Goal: Answer question/provide support

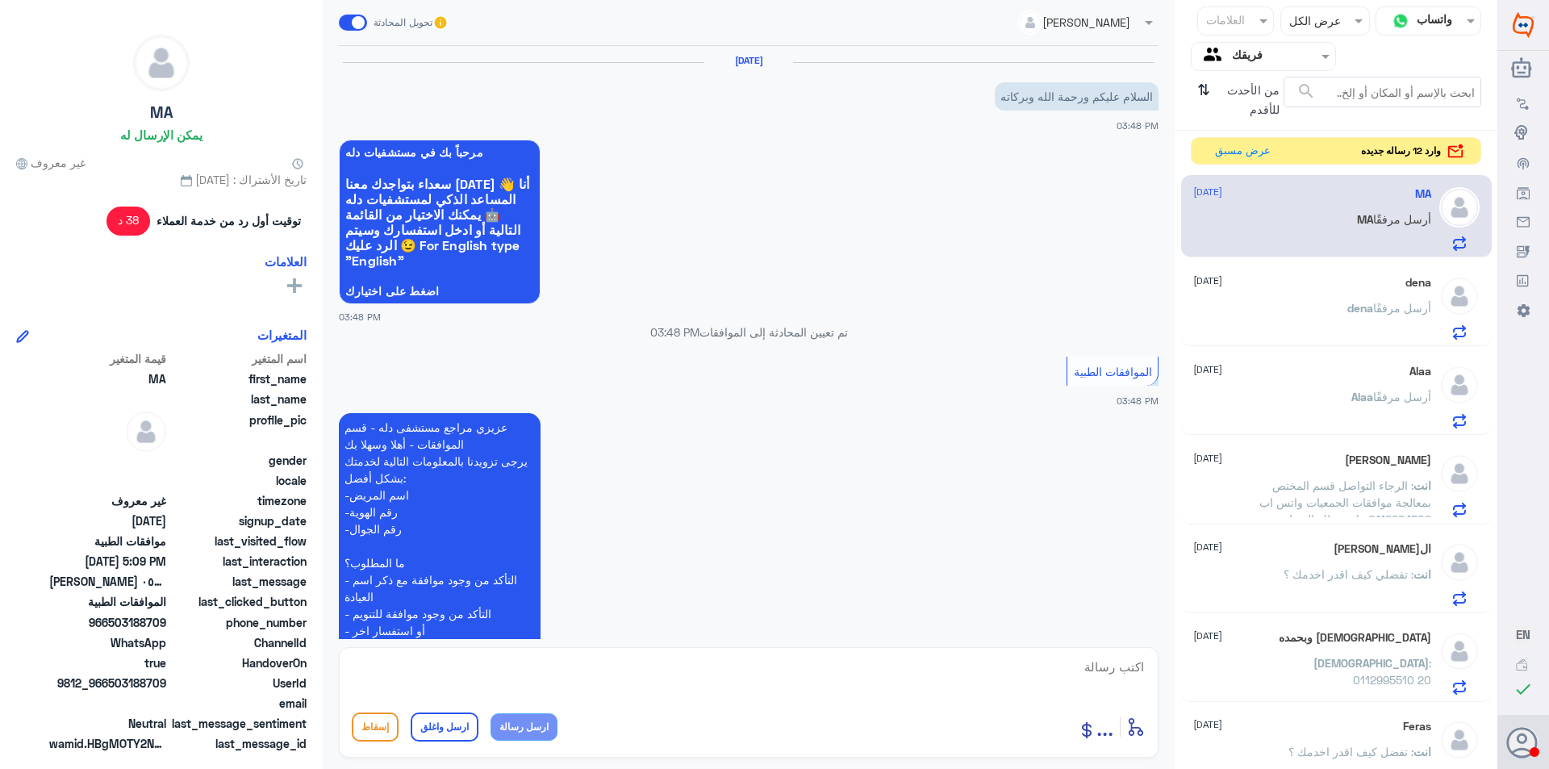
scroll to position [406, 0]
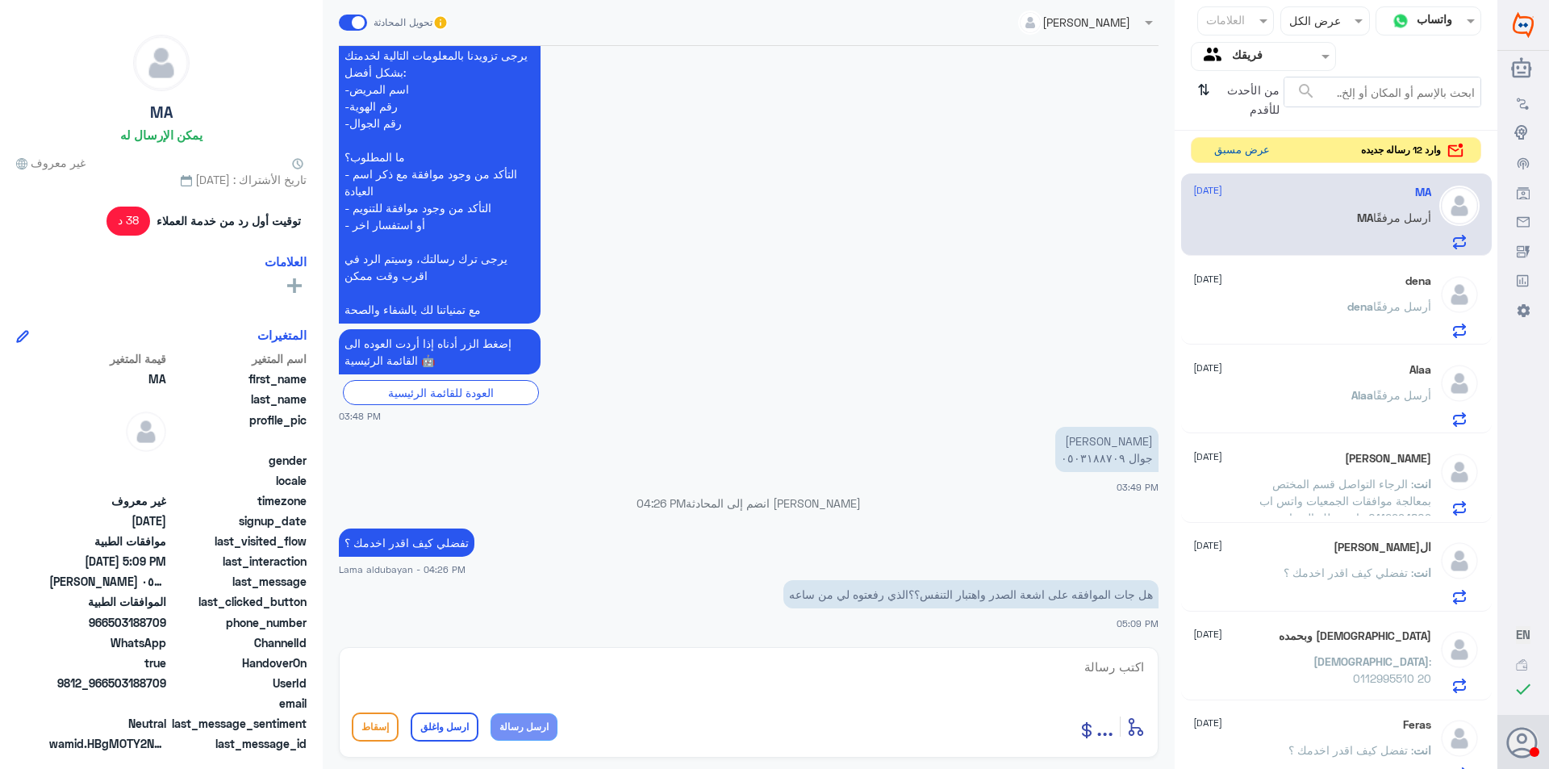
click at [1247, 152] on button "عرض مسبق" at bounding box center [1242, 150] width 68 height 25
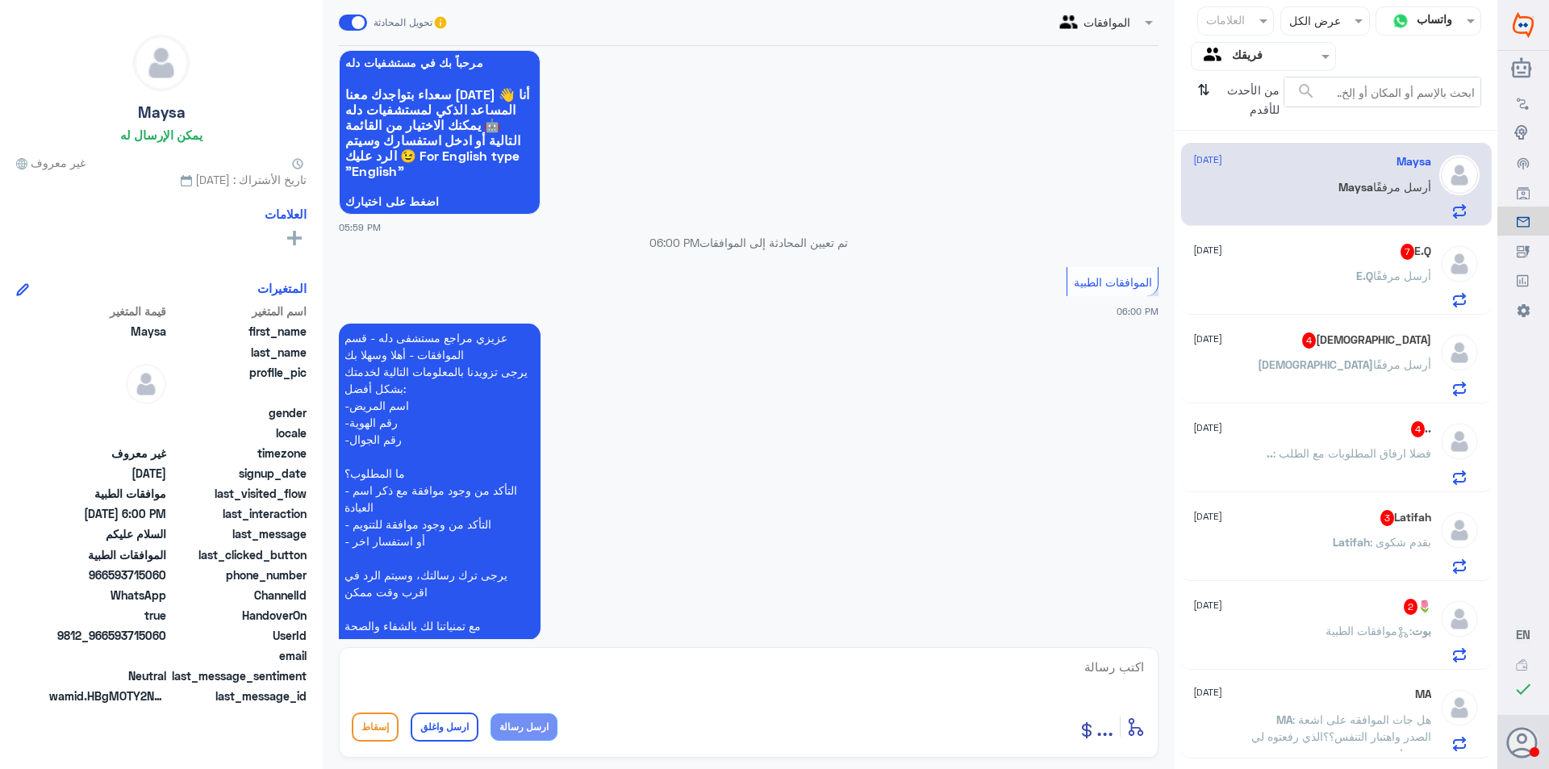
scroll to position [198, 0]
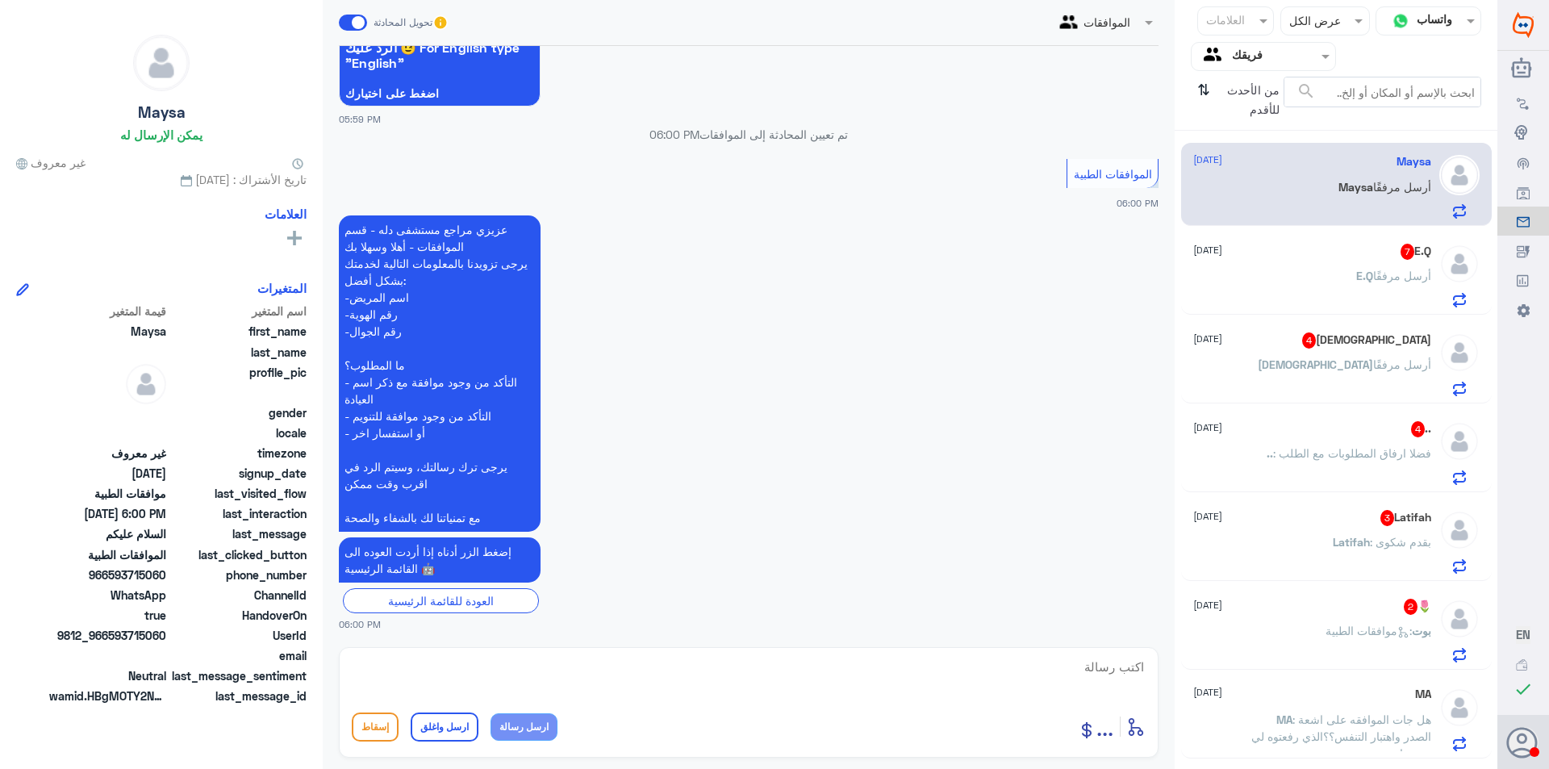
click at [1273, 295] on div "E.Q أرسل مرفقًا" at bounding box center [1312, 289] width 238 height 36
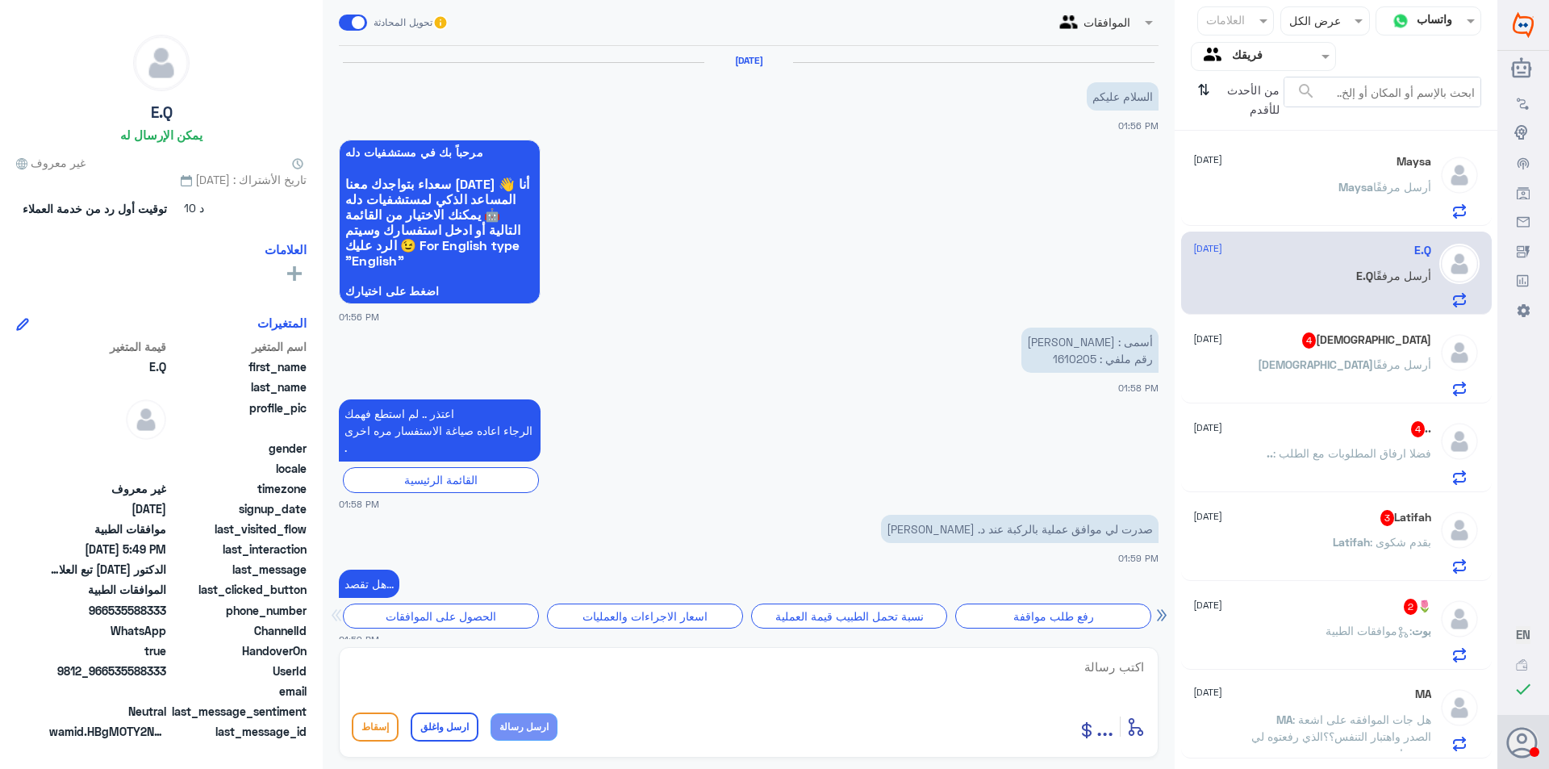
scroll to position [1033, 0]
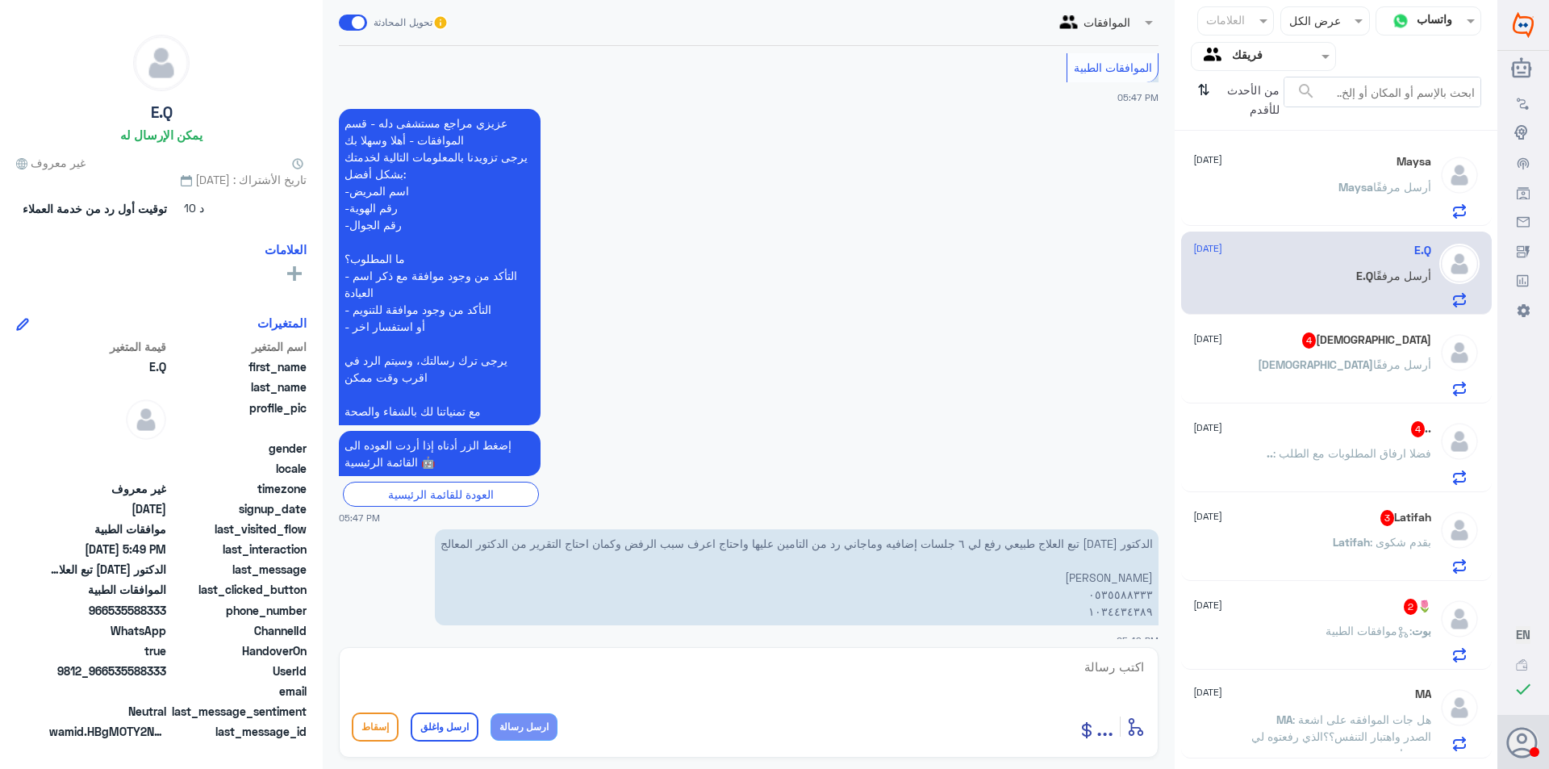
click at [1331, 363] on span "[DEMOGRAPHIC_DATA]" at bounding box center [1315, 364] width 115 height 14
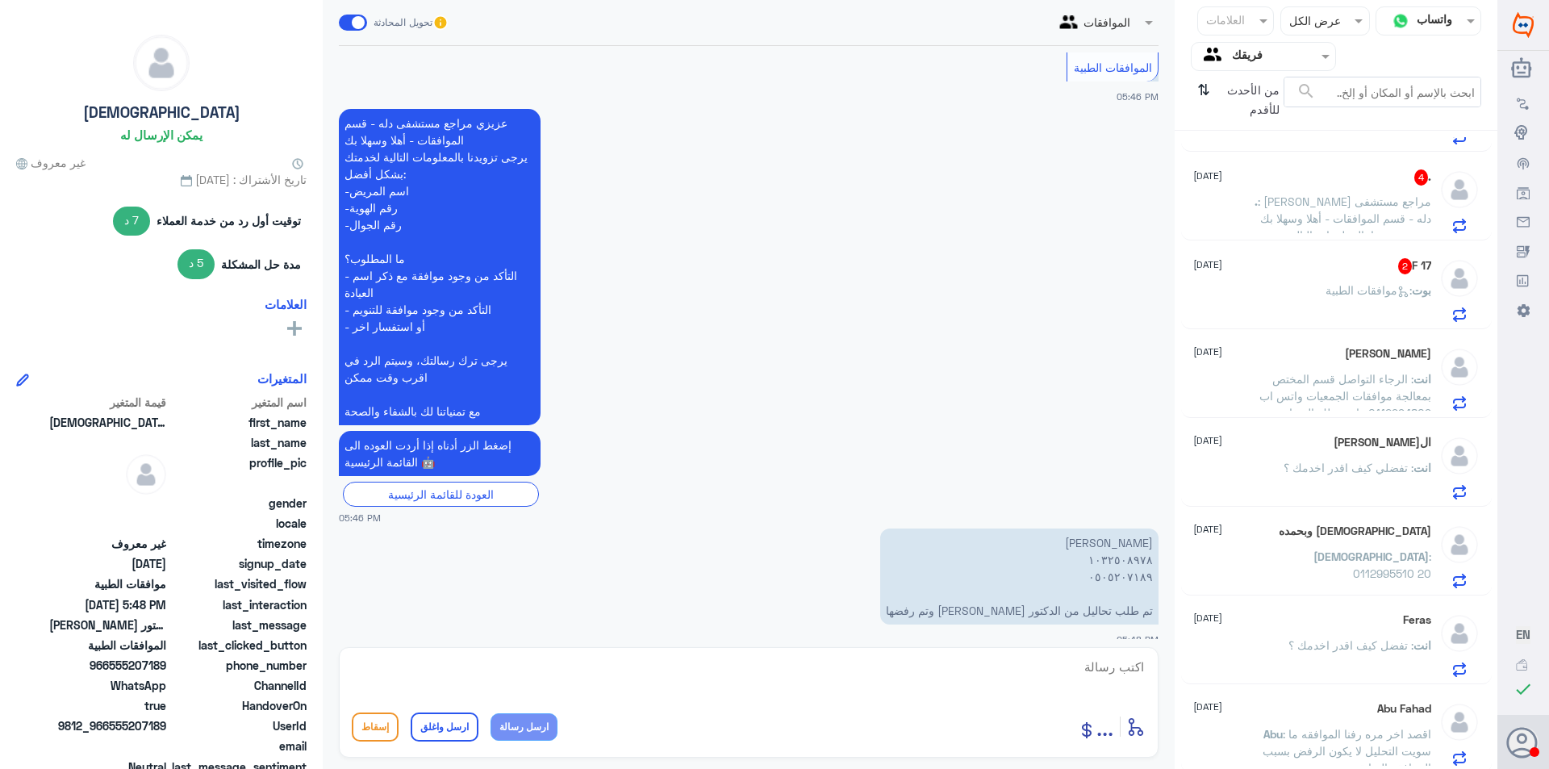
scroll to position [1144, 0]
click at [1349, 307] on p "بوت : موافقات الطبية" at bounding box center [1378, 297] width 106 height 40
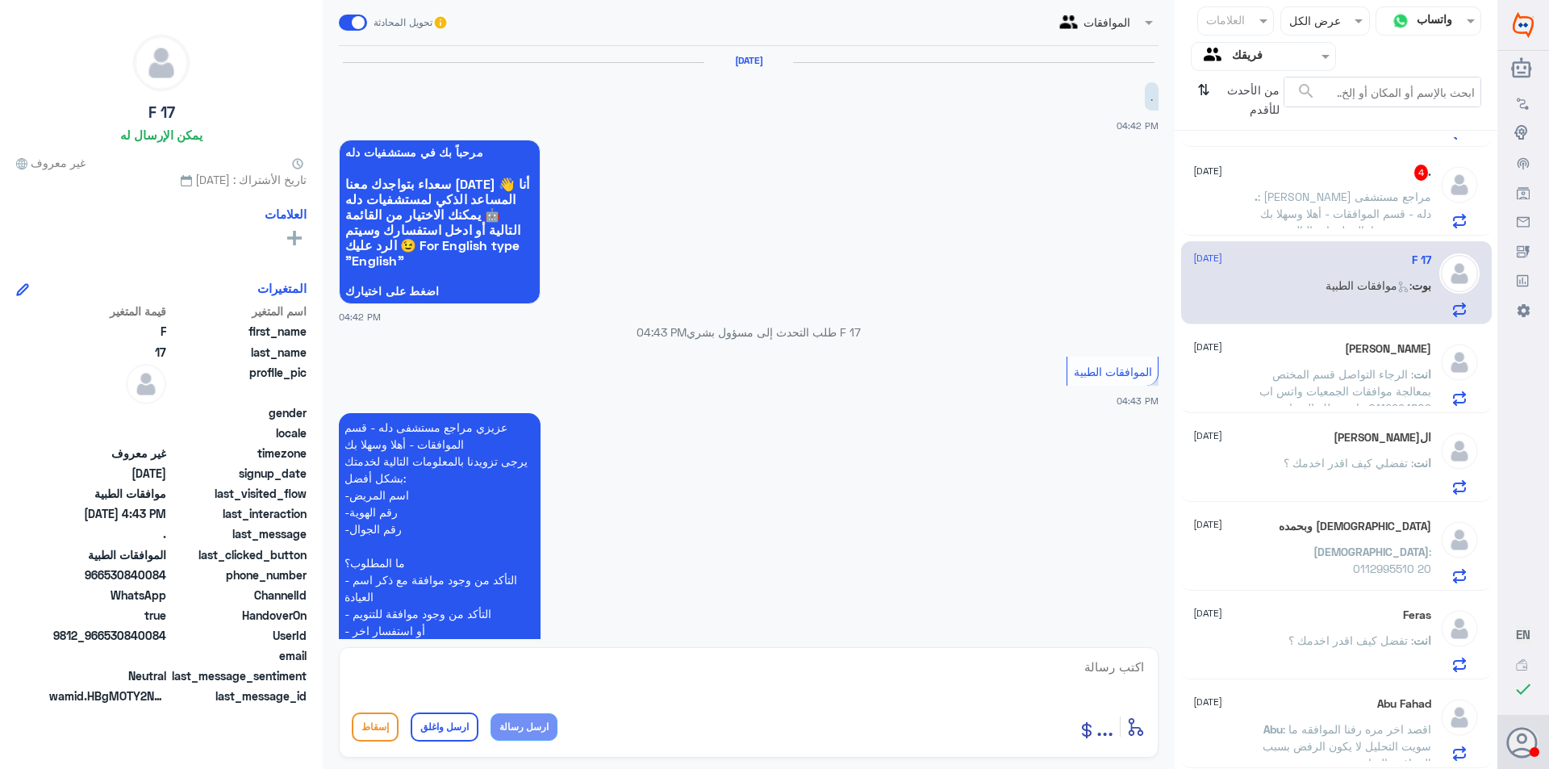
click at [1317, 213] on span ": [PERSON_NAME] مراجع مستشفى دله - قسم الموافقات - أهلا وسهلا بك يرجى تزويدنا ب…" at bounding box center [1342, 298] width 177 height 217
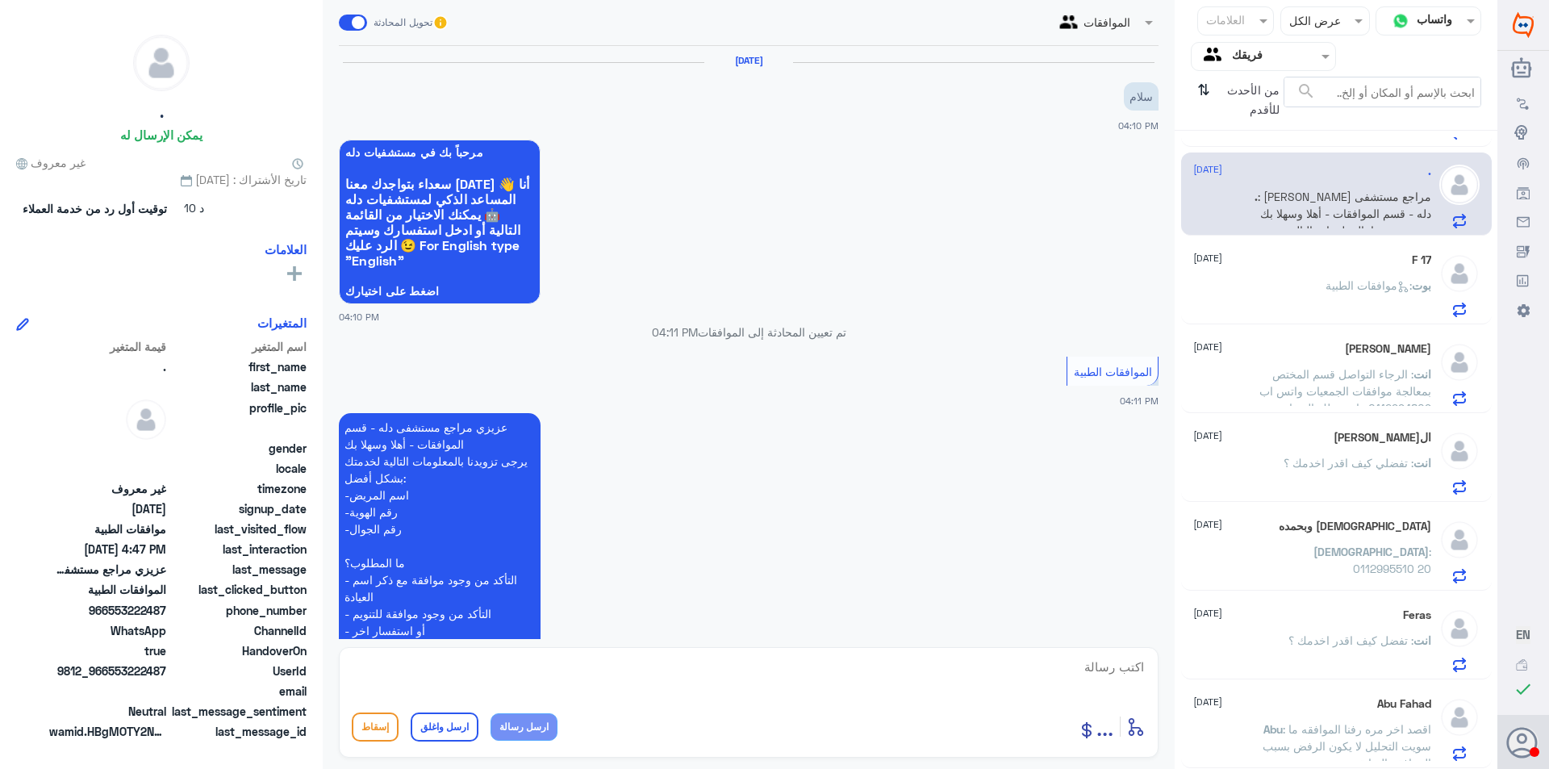
scroll to position [1900, 0]
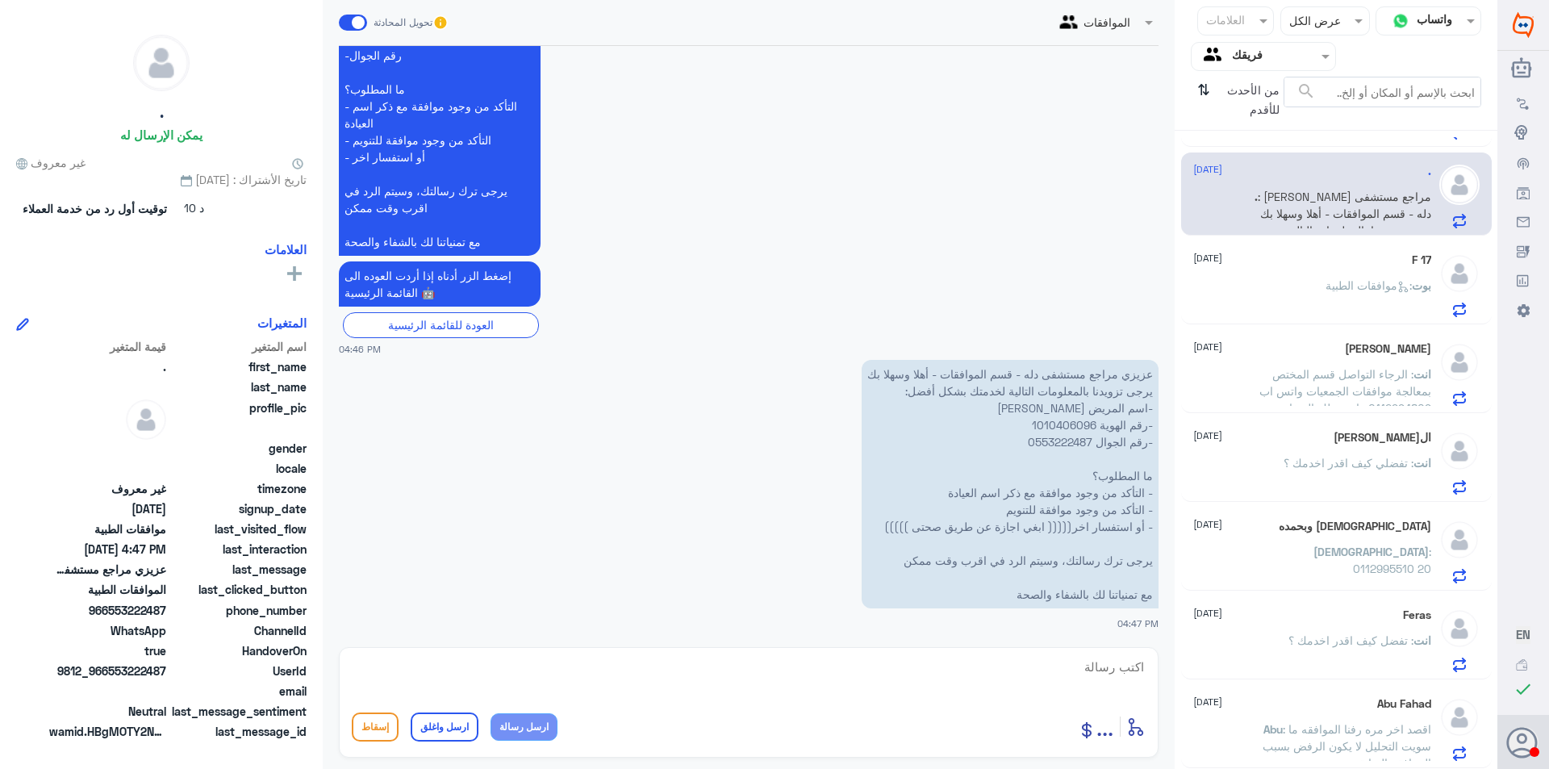
click at [557, 674] on textarea at bounding box center [749, 676] width 794 height 40
paste textarea "يرجى التواصل مع قسم التقارير عن طريق الاتصال بشكل مباشر على الرقم 966112994881"
type textarea "يرجى التواصل مع قسم التقارير عن طريق الاتصال بشكل مباشر على الرقم 966112994881"
click at [535, 728] on button "ارسل رسالة" at bounding box center [523, 726] width 67 height 27
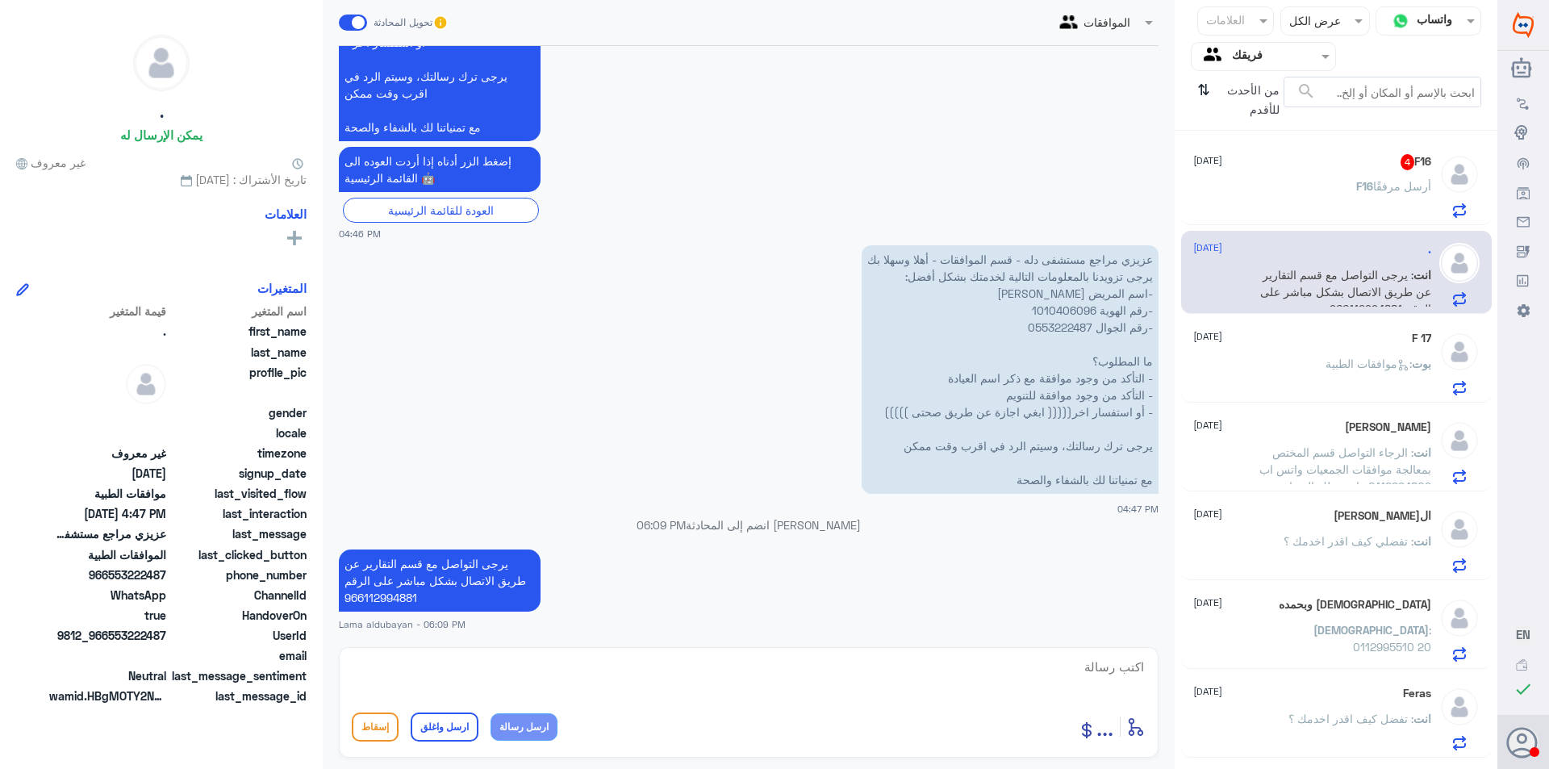
scroll to position [983, 0]
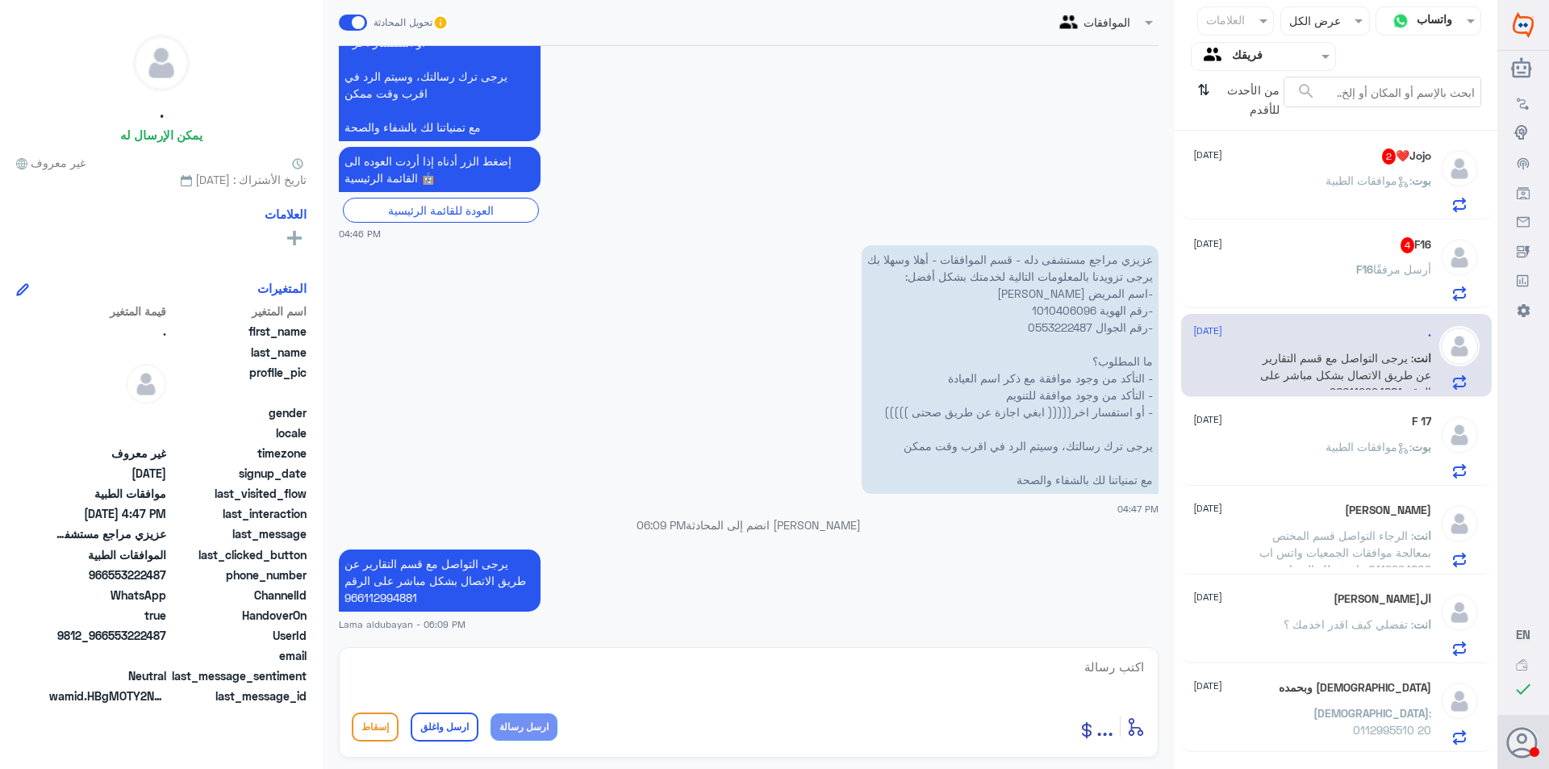
click at [1333, 278] on div "F16 أرسل مرفقًا" at bounding box center [1312, 283] width 238 height 36
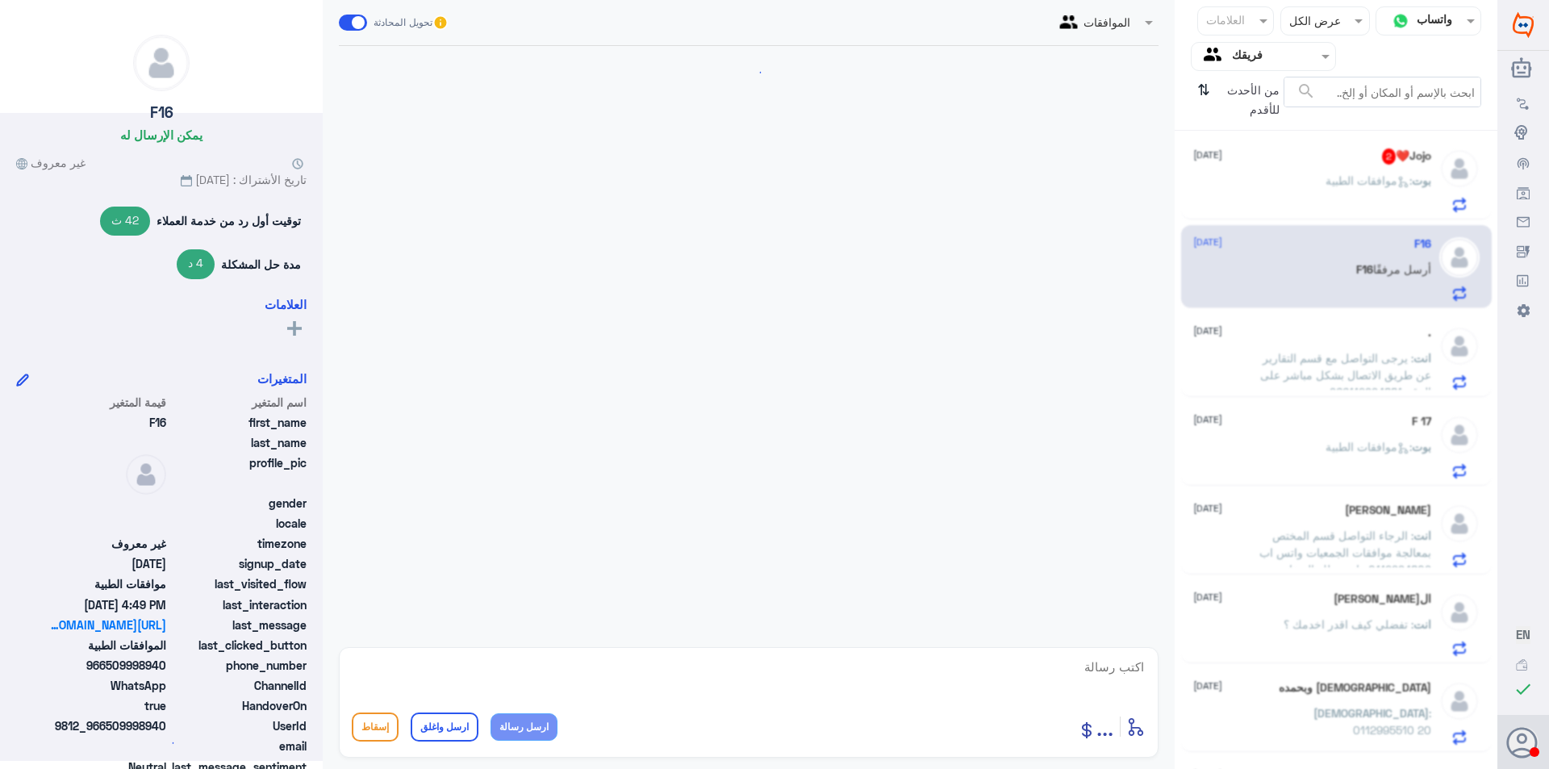
scroll to position [1559, 0]
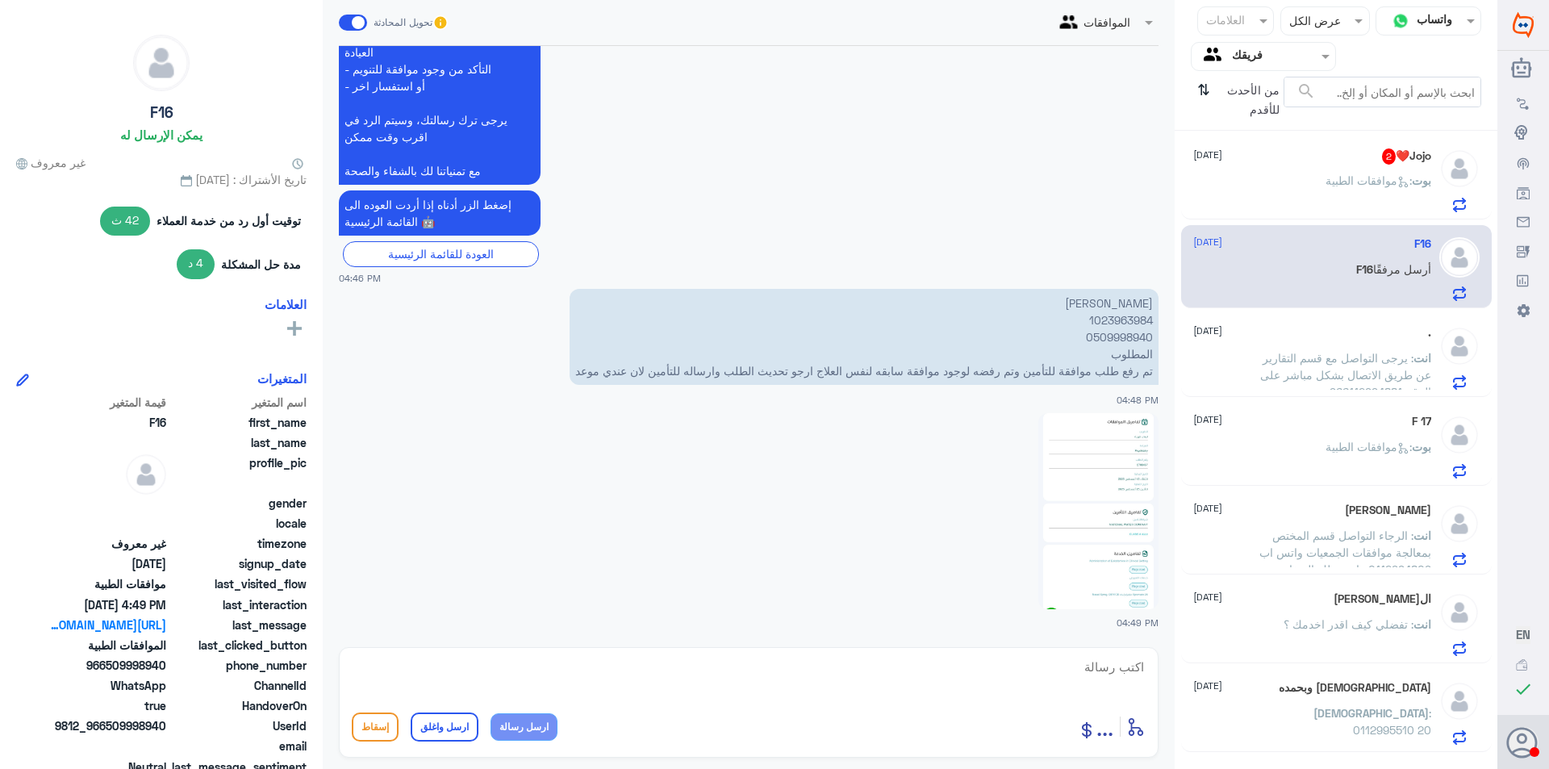
click at [1108, 317] on p "[PERSON_NAME] 1023963984 0509998940 المطلوب تم رفع طلب موافقة للتأمين وتم رفضه …" at bounding box center [864, 337] width 589 height 96
copy p "1023963984"
click at [1081, 507] on img at bounding box center [1098, 511] width 120 height 196
click at [1367, 192] on p "بوت : موافقات الطبية" at bounding box center [1378, 192] width 106 height 40
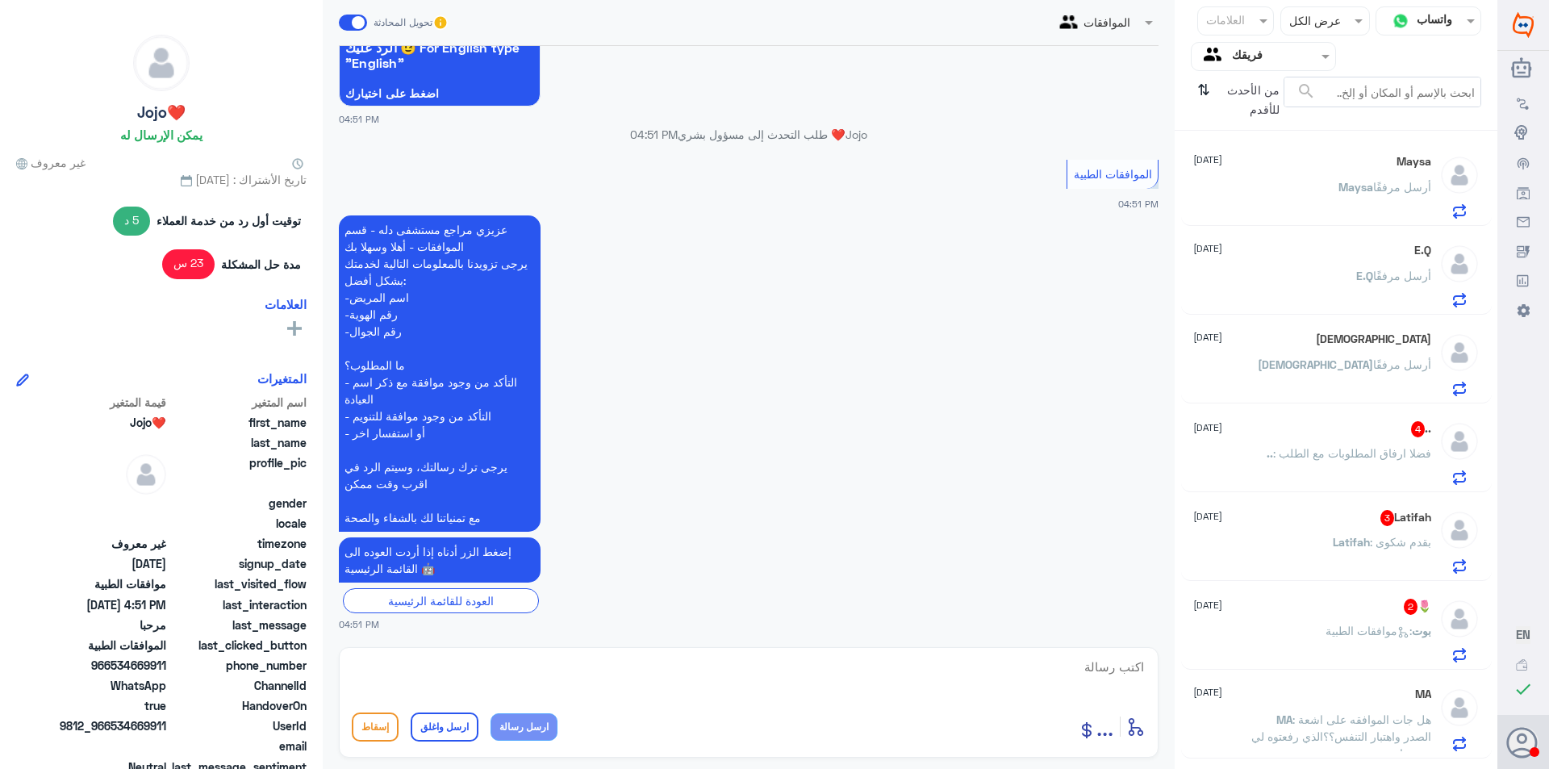
click at [1312, 573] on div "Latifah : بقدم شكوى" at bounding box center [1312, 555] width 238 height 36
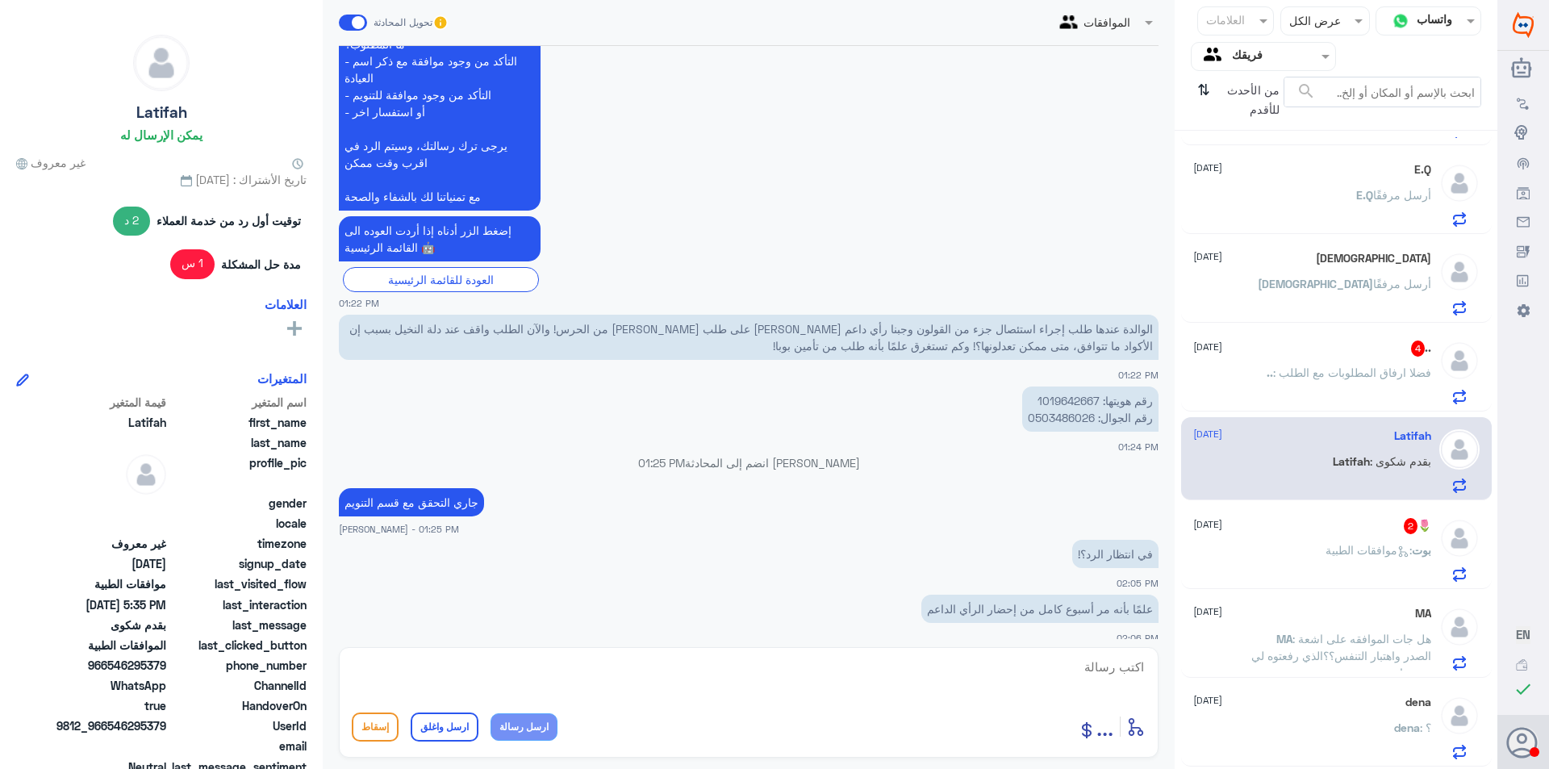
scroll to position [762, 0]
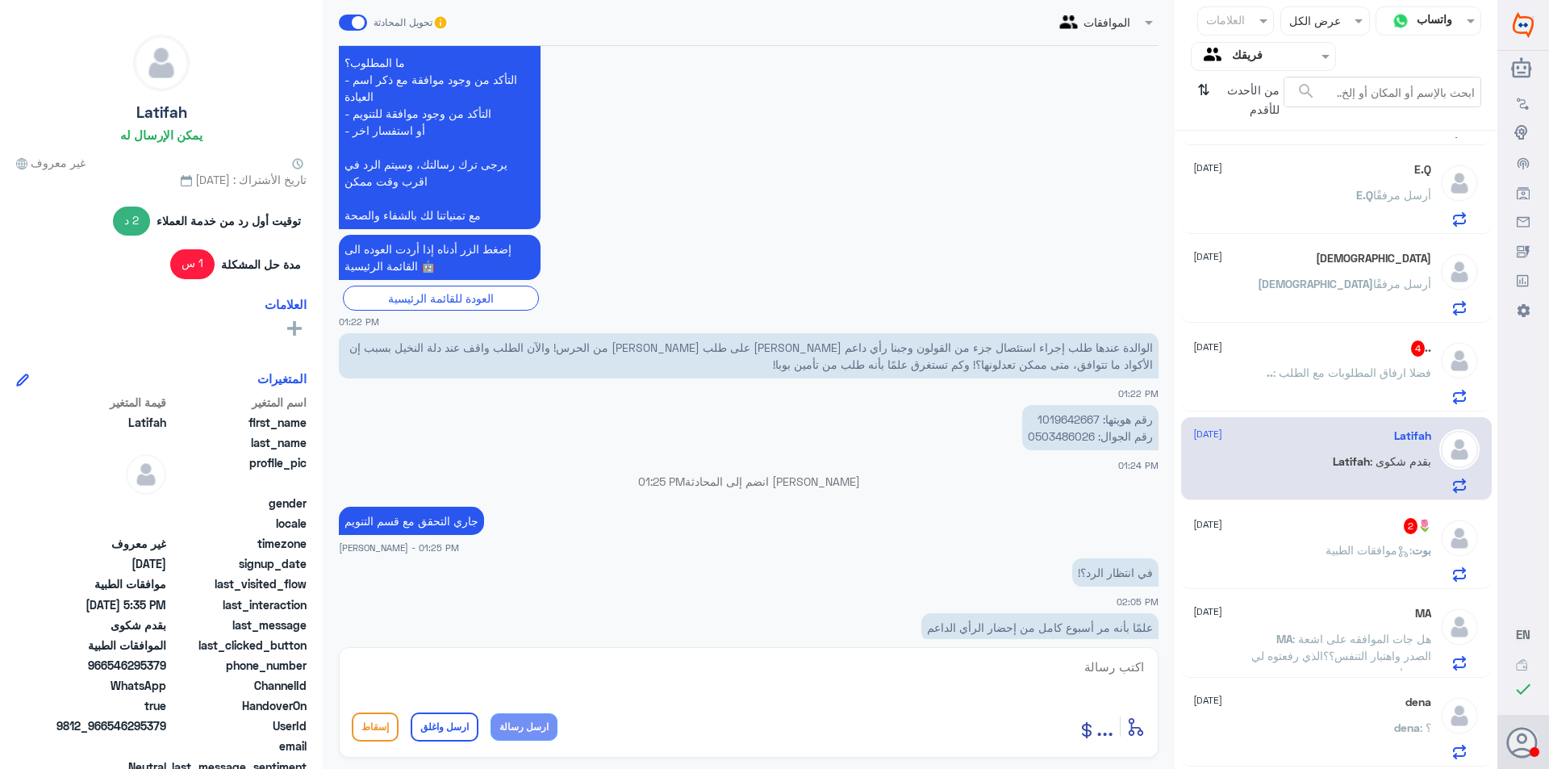
click at [1079, 421] on p "رقم هويتها: 1019642667 رقم الجوال: 0503486026" at bounding box center [1090, 427] width 136 height 45
copy p "1019642667"
drag, startPoint x: 1346, startPoint y: 343, endPoint x: 1357, endPoint y: 353, distance: 14.9
click at [1350, 349] on div ".. 4 [DATE]" at bounding box center [1312, 348] width 238 height 16
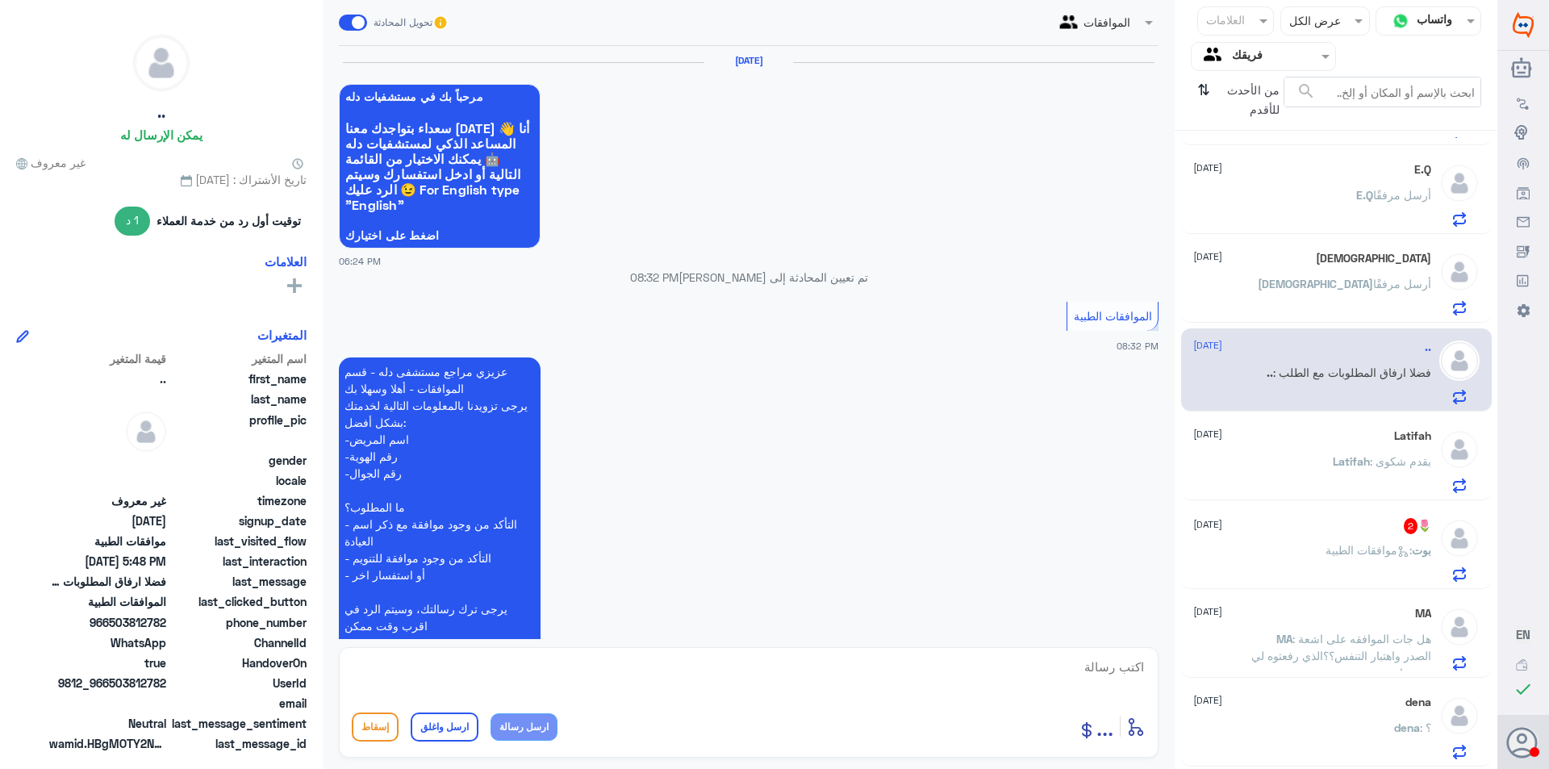
scroll to position [1524, 0]
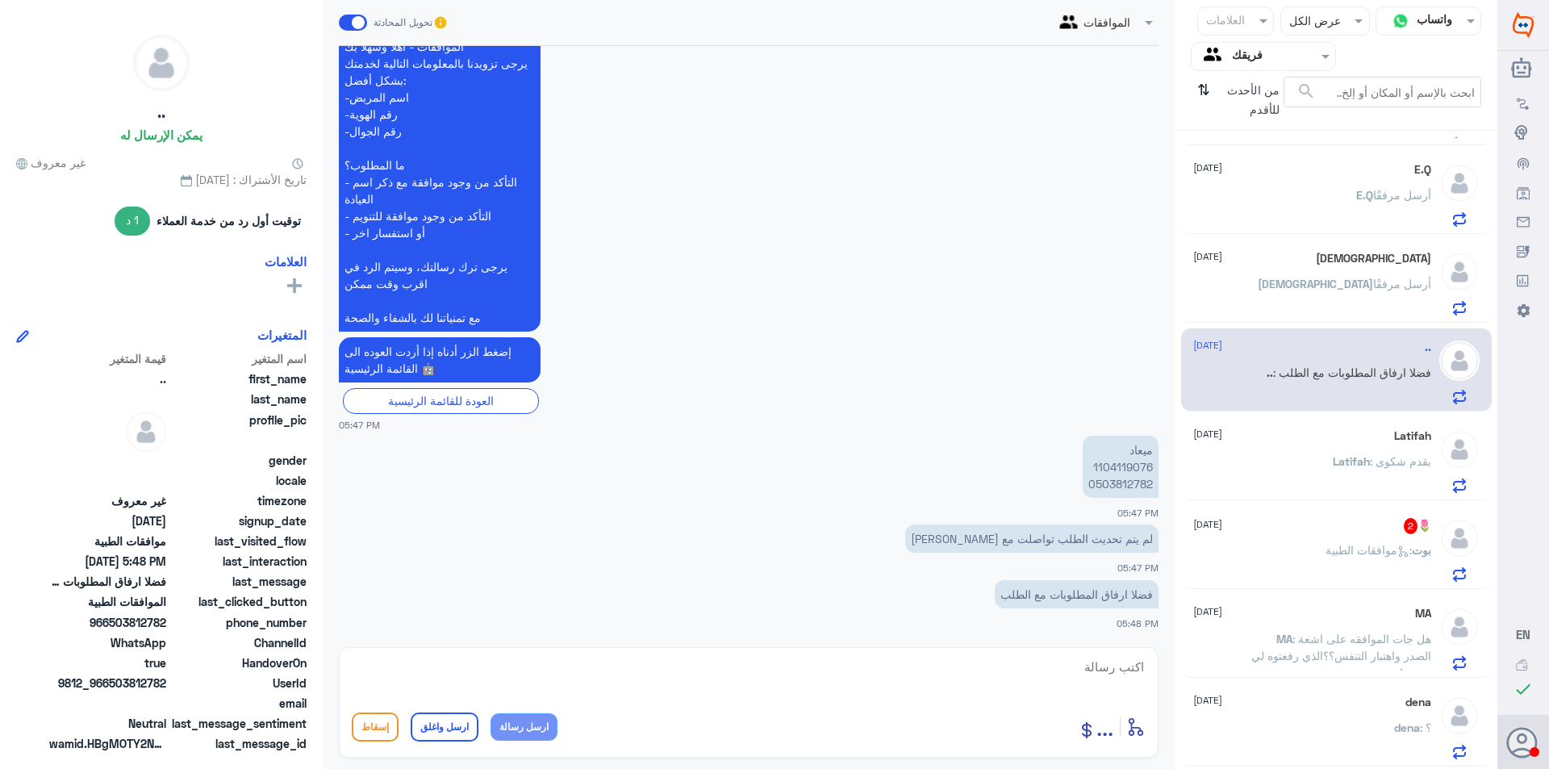
click at [1124, 461] on p "ميعاد 1104119076 0503812782" at bounding box center [1121, 467] width 76 height 62
copy p "1104119076"
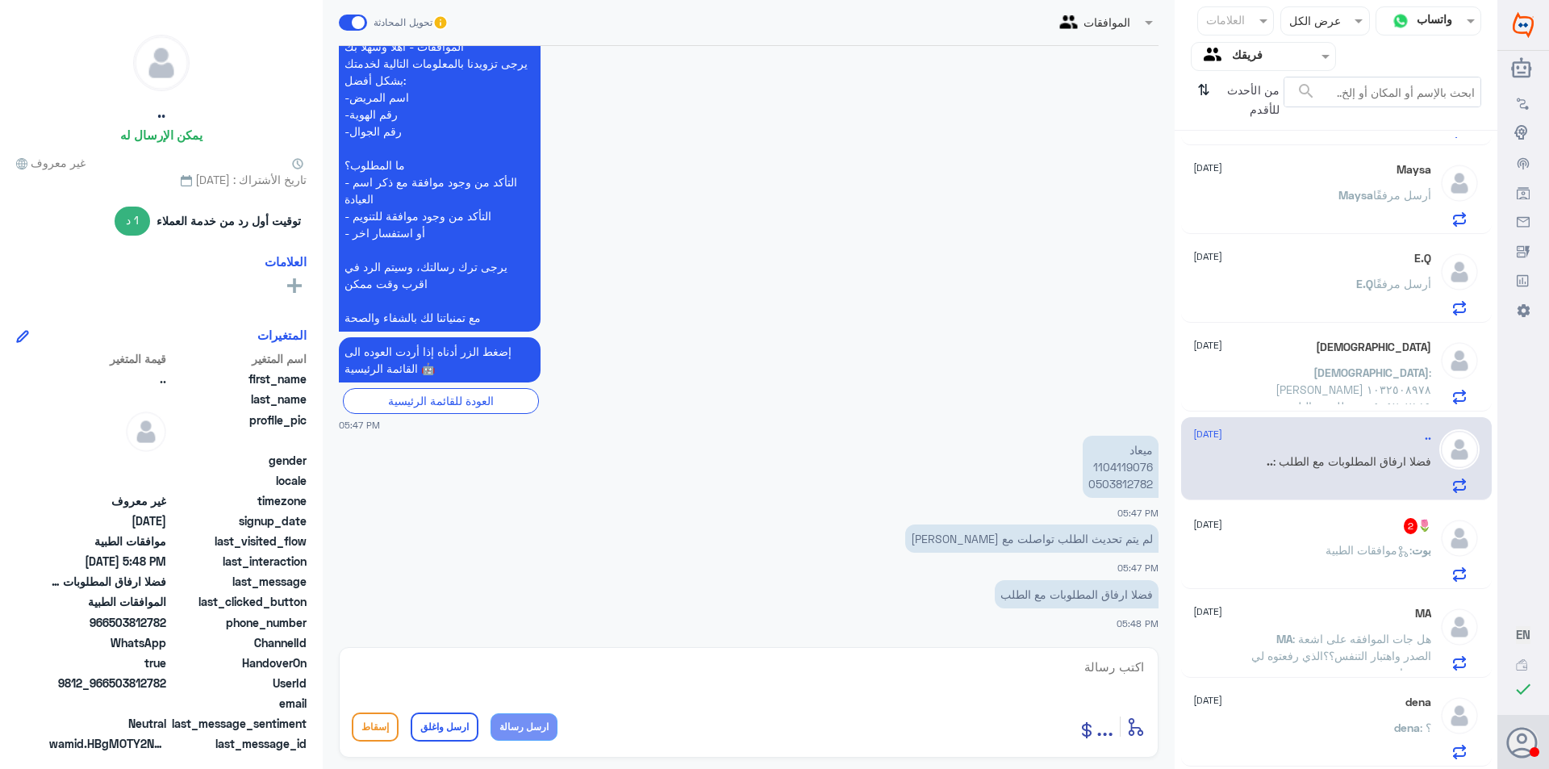
click at [1359, 537] on div "🌷 2 [DATE] بوت : موافقات الطبية" at bounding box center [1312, 550] width 238 height 64
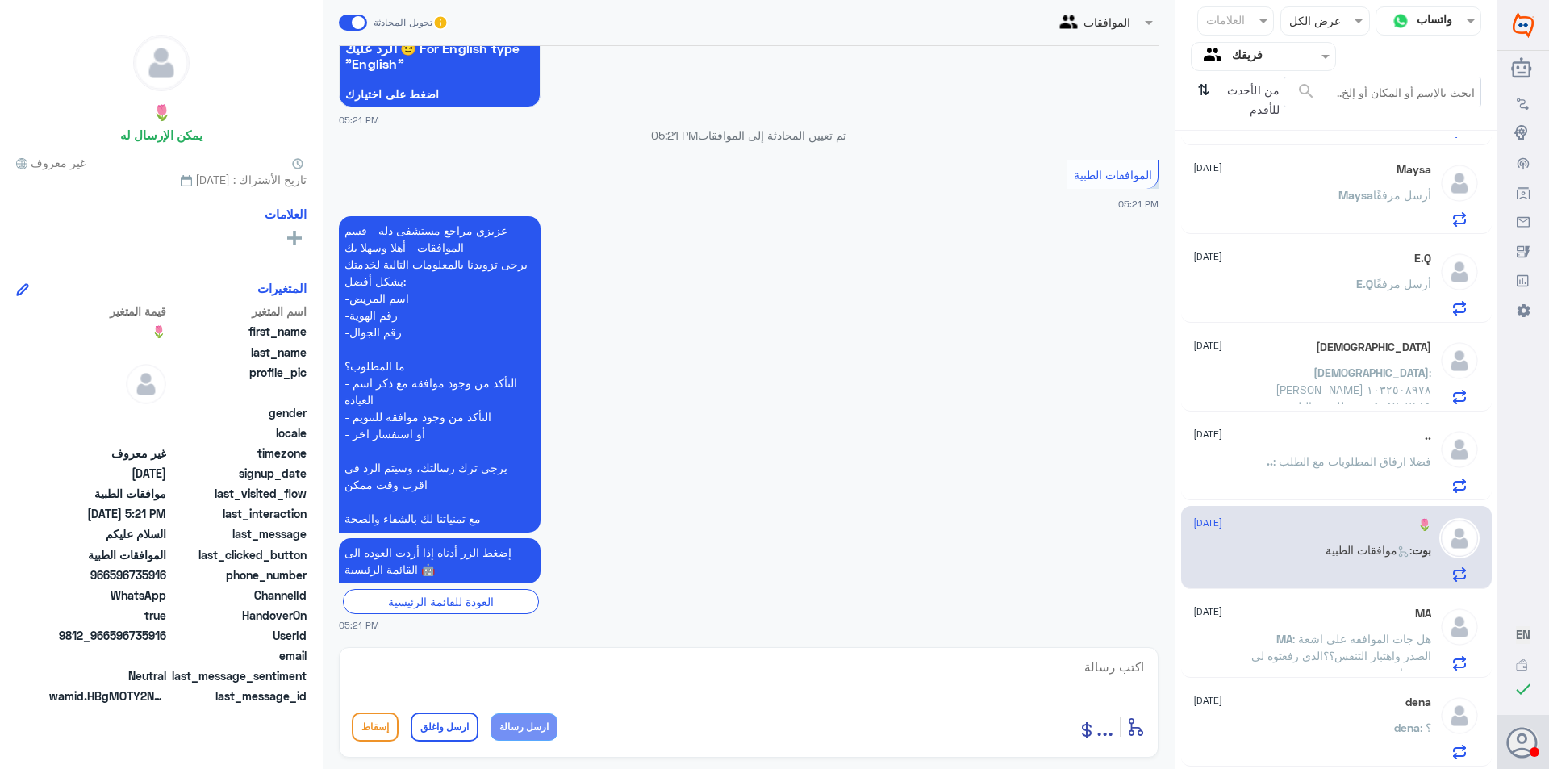
scroll to position [198, 0]
click at [905, 679] on textarea at bounding box center [749, 676] width 794 height 40
click at [1385, 650] on span ": هل جات الموافقه على اشعة الصدر واهتبار التنفس؟؟الذي رفعتوه لي من ساعه" at bounding box center [1341, 656] width 180 height 48
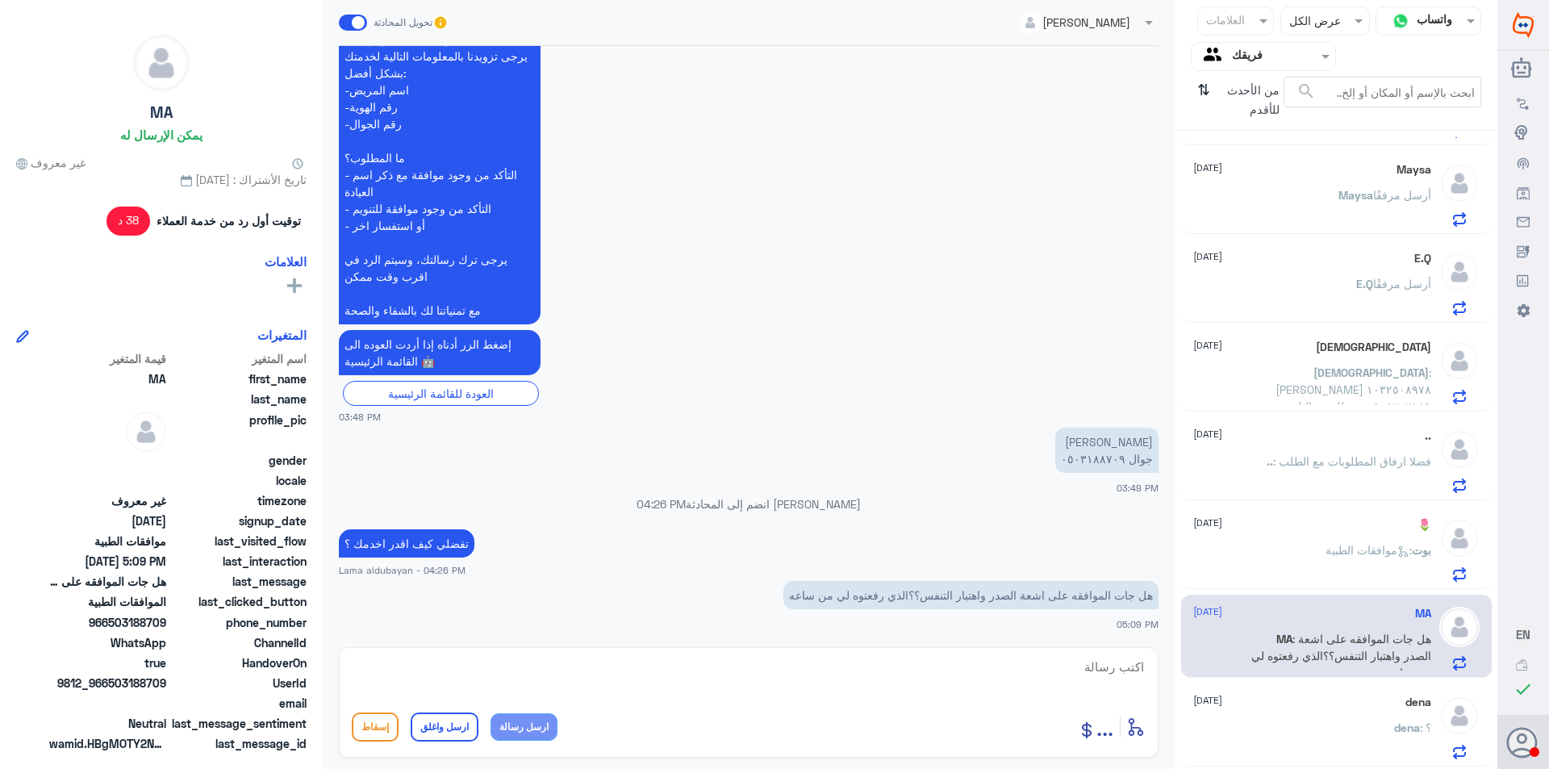
scroll to position [406, 0]
click at [1015, 688] on textarea at bounding box center [749, 676] width 794 height 40
type textarea "0503188709"
drag, startPoint x: 1033, startPoint y: 674, endPoint x: 1470, endPoint y: 671, distance: 437.3
click at [1469, 672] on div "قناة واتساب Status × عرض الكل العلامات Agent Filter فريقك search من الأحدث للأق…" at bounding box center [748, 387] width 1497 height 774
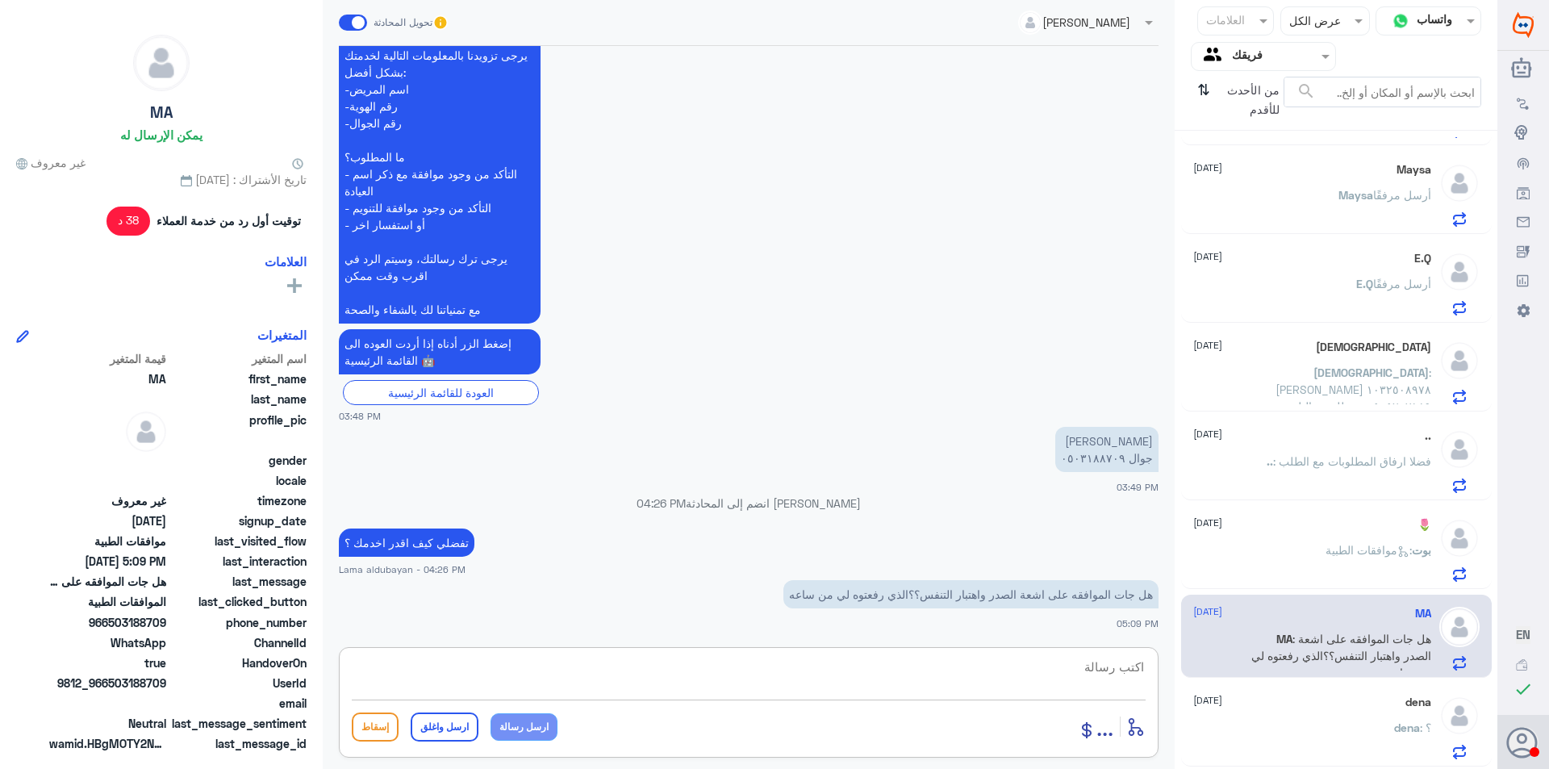
click at [618, 663] on textarea at bounding box center [749, 676] width 794 height 40
type textarea "k"
click at [625, 673] on textarea "نعم عزيزتي تمت الموافقه" at bounding box center [749, 676] width 794 height 40
paste textarea "120588724"
type textarea "نعم عزيزتي تمت الموافقه 120588724"
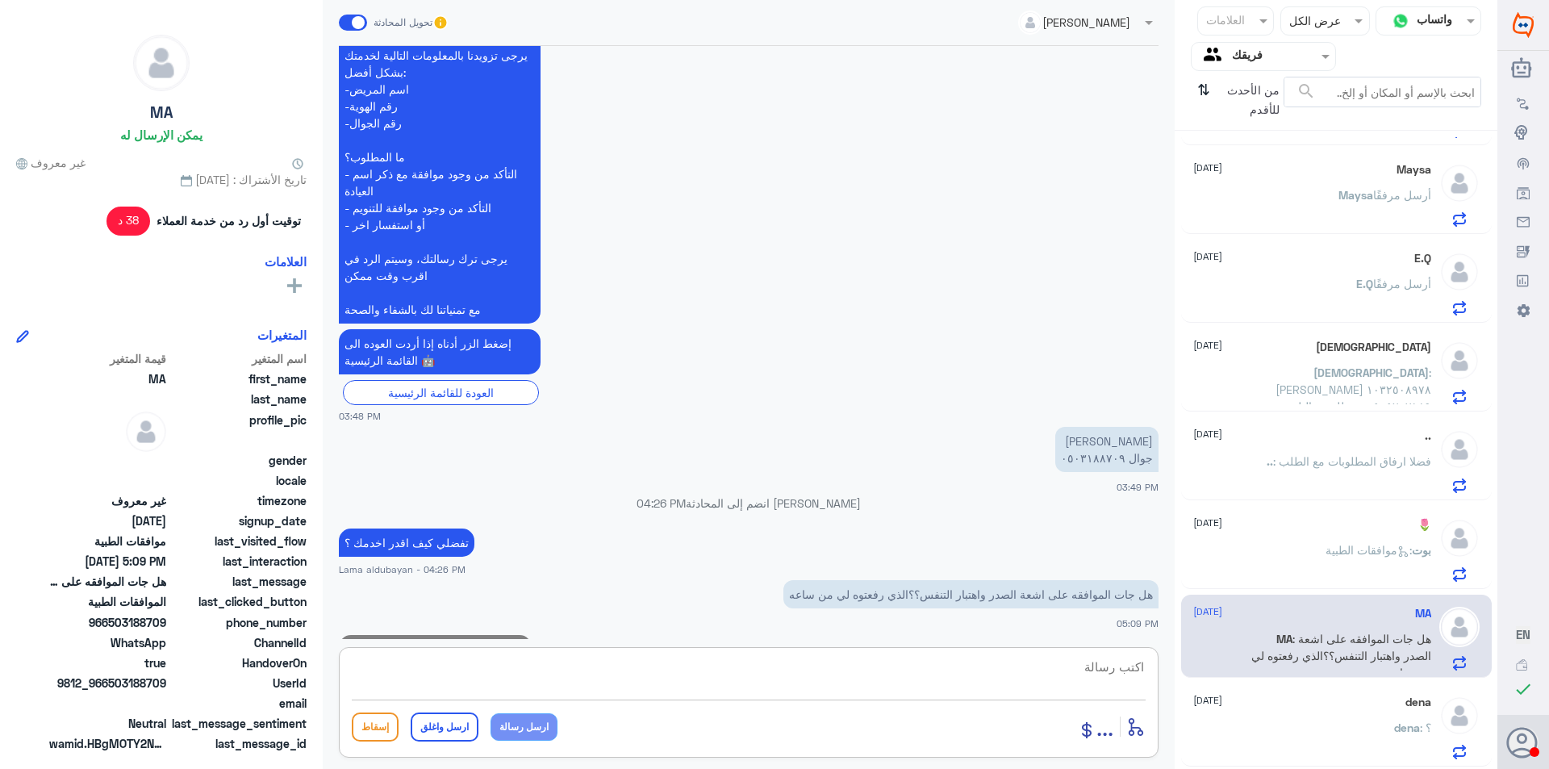
scroll to position [457, 0]
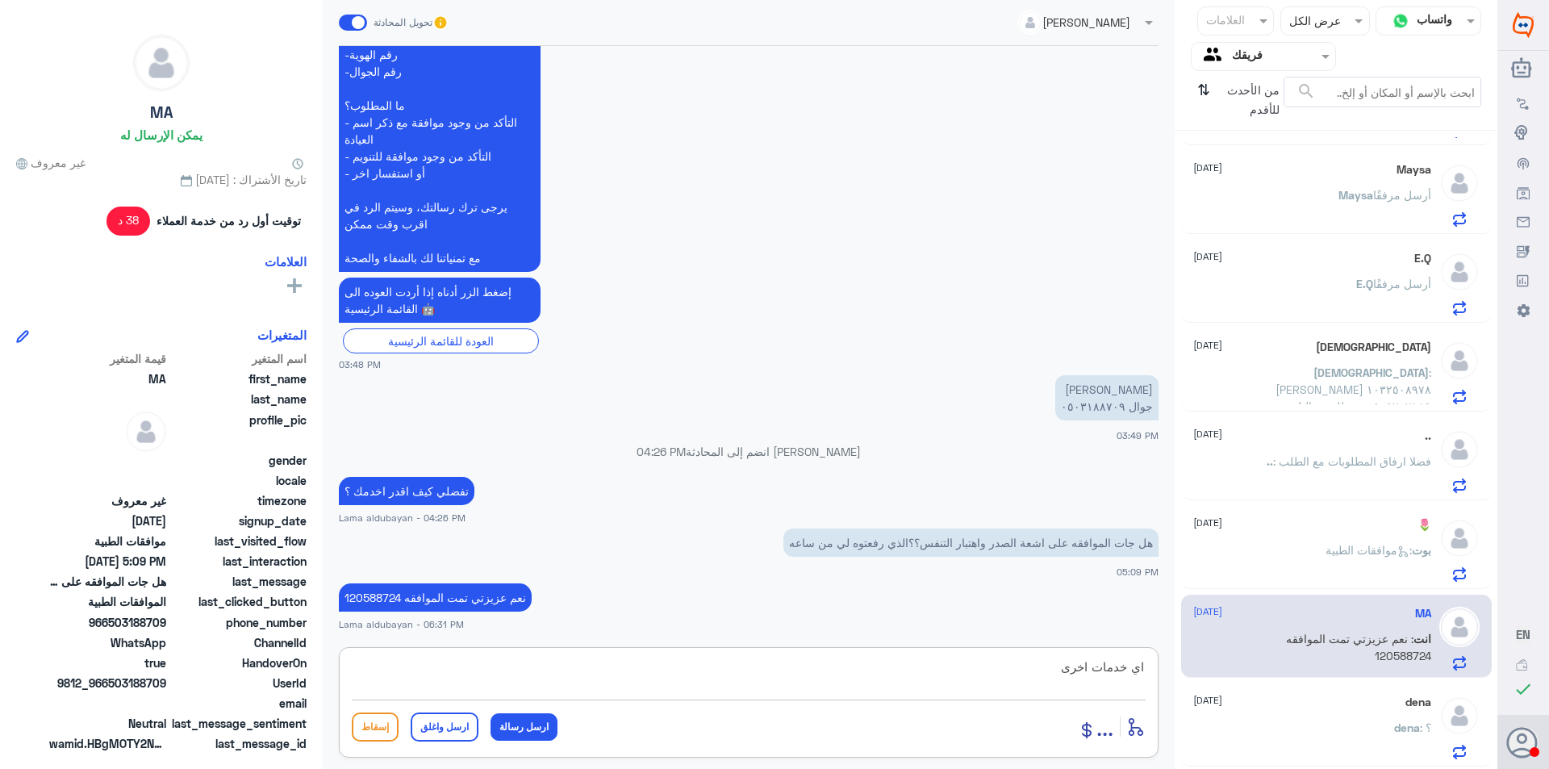
type textarea "اي خدمات اخرى؟"
